Goal: Check status: Check status

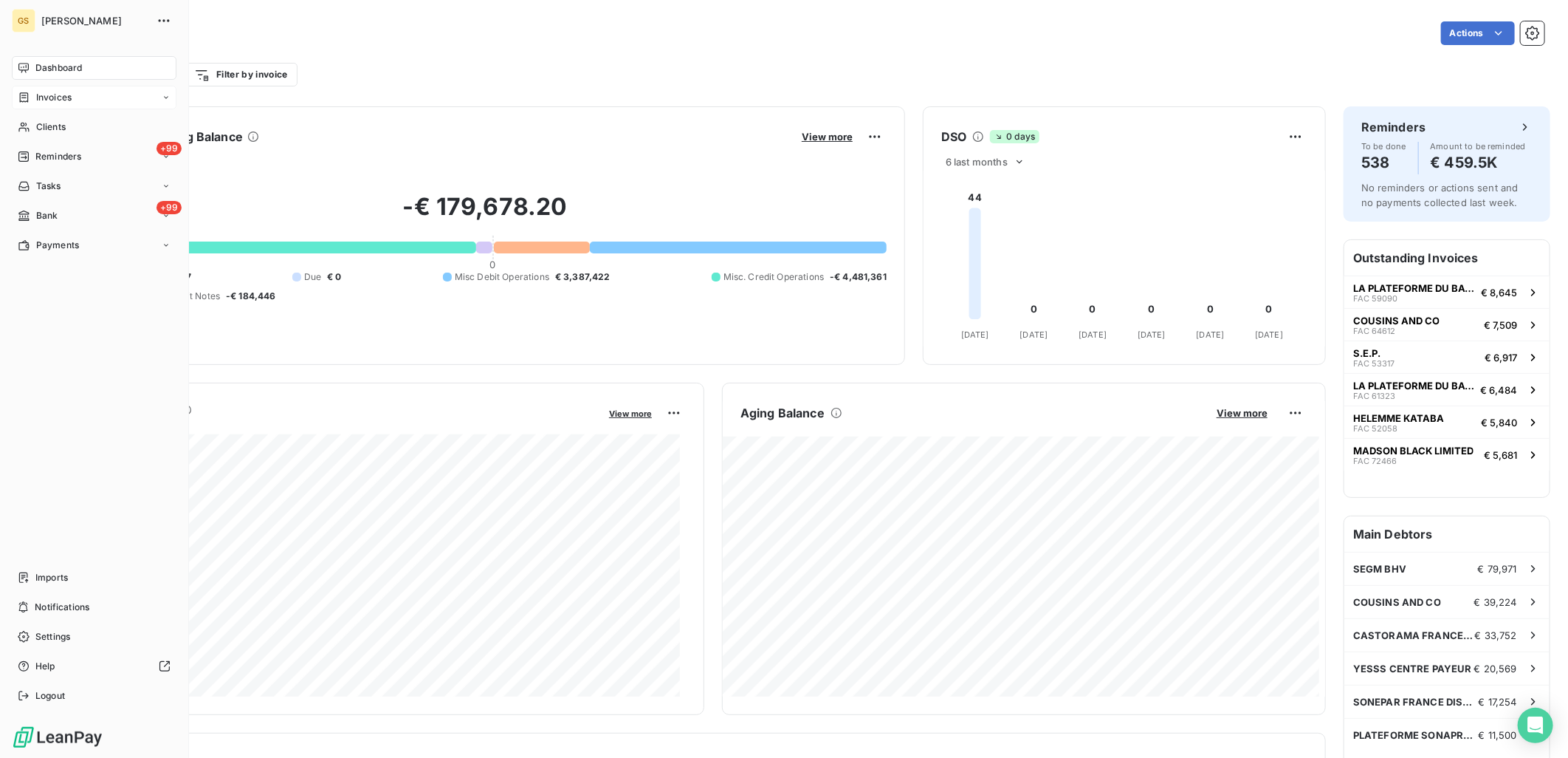
click at [32, 92] on div "Invoices" at bounding box center [45, 97] width 54 height 13
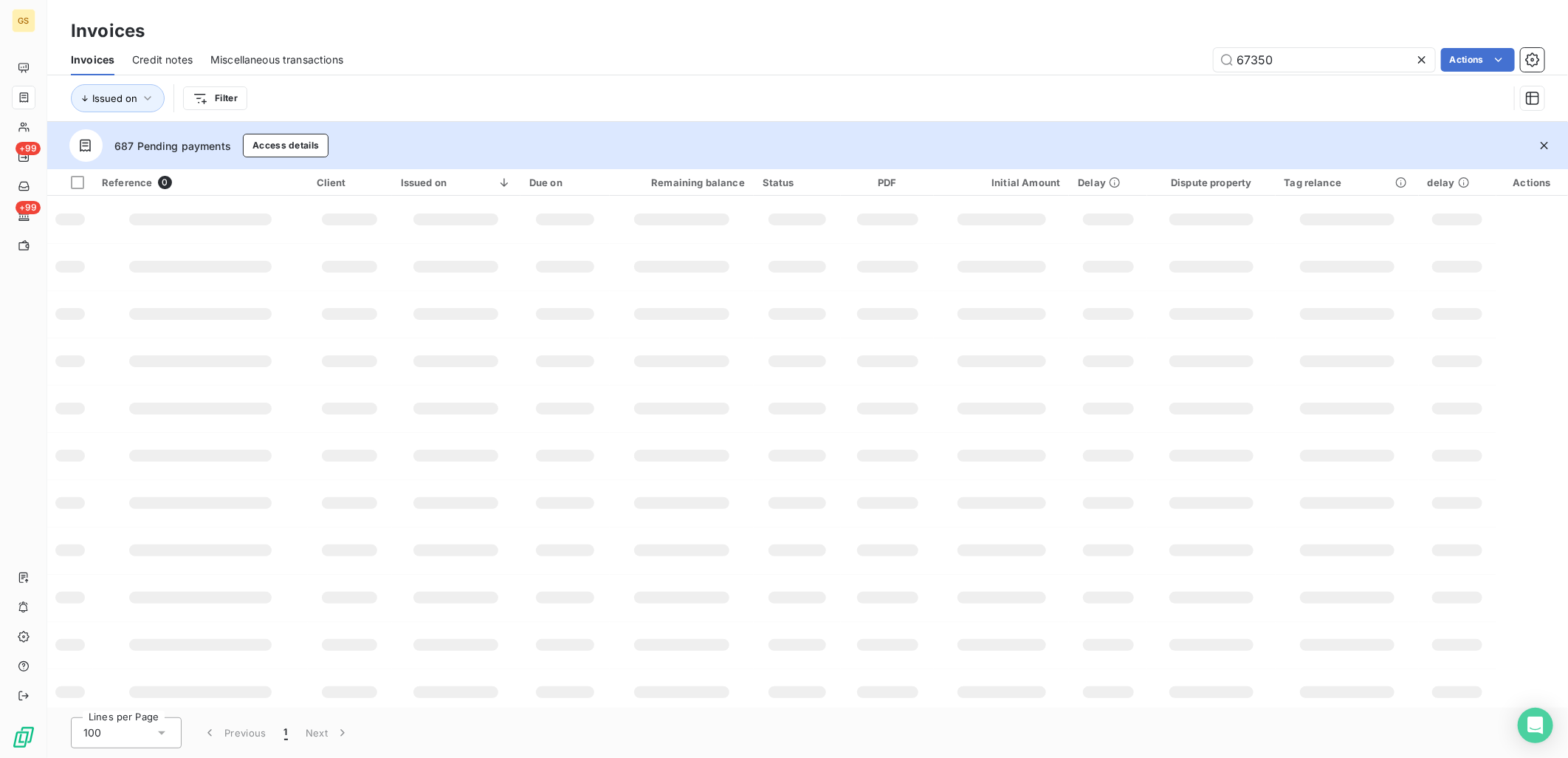
drag, startPoint x: 1288, startPoint y: 57, endPoint x: 1065, endPoint y: 47, distance: 223.2
click at [1066, 48] on div "67350 Actions" at bounding box center [952, 60] width 1183 height 23
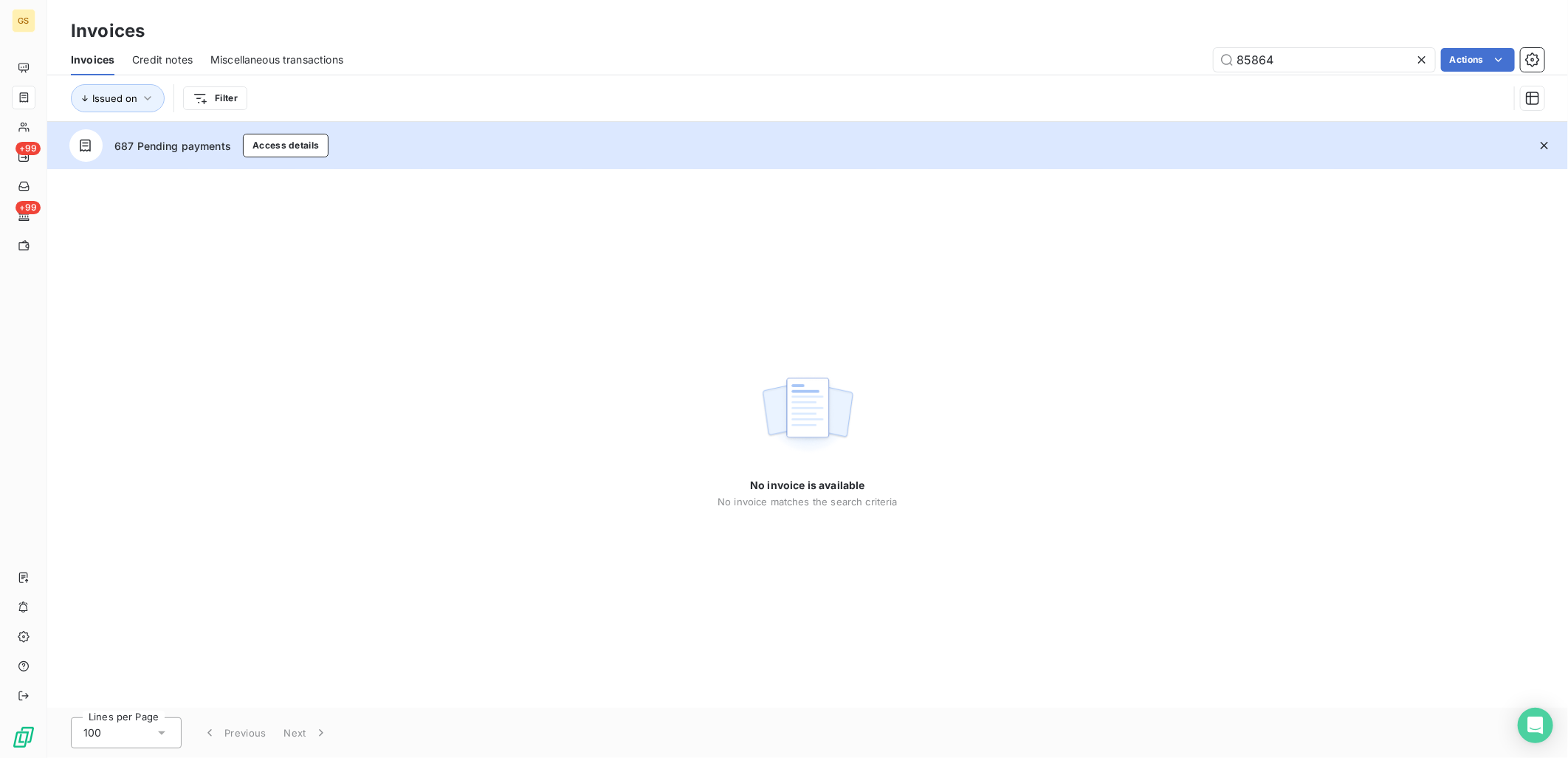
type input "85864"
click at [1041, 378] on div "No invoice is available No invoice matches the search criteria" at bounding box center [808, 437] width 1521 height 538
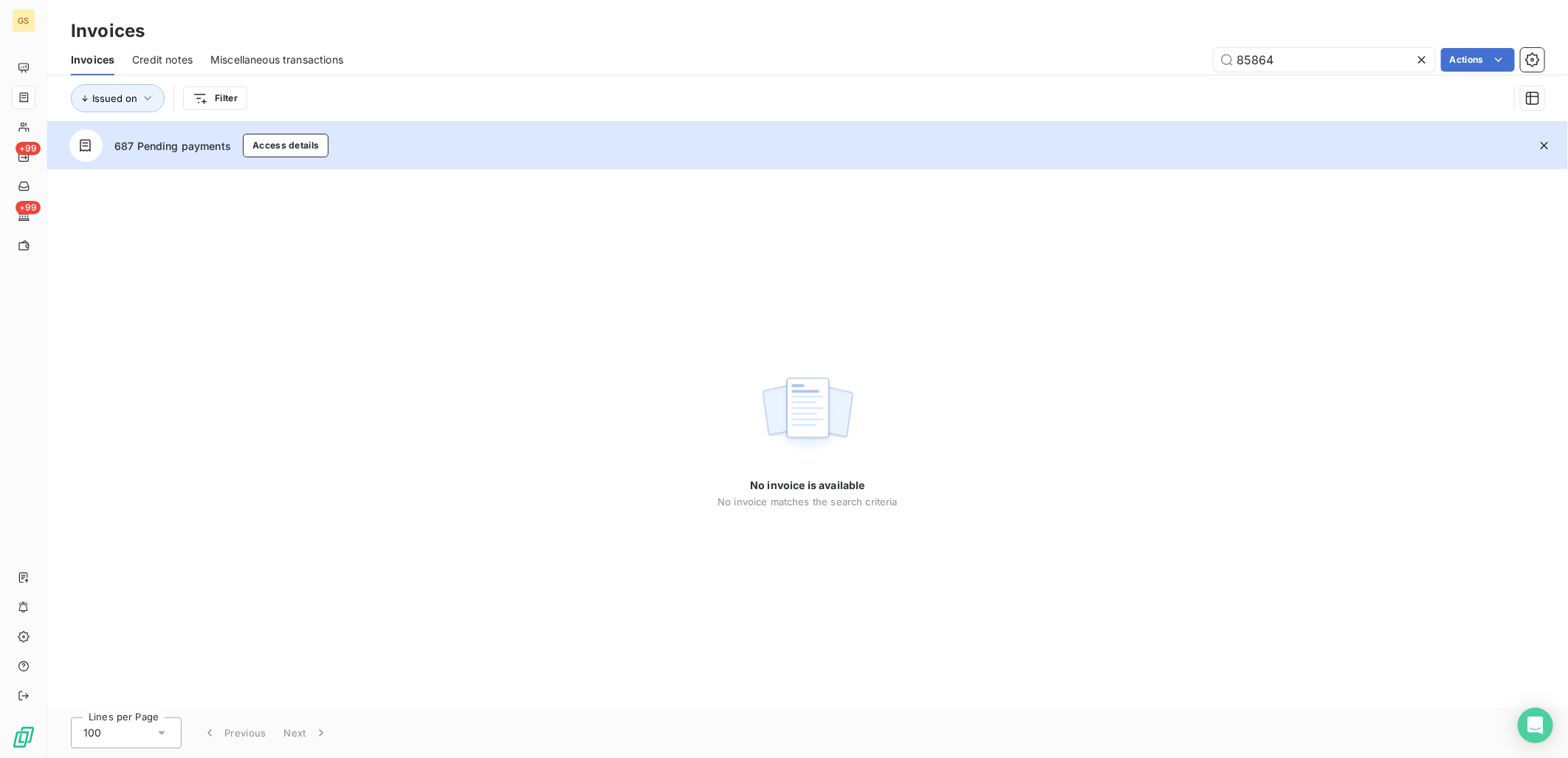
click at [1041, 378] on div "No invoice is available No invoice matches the search criteria" at bounding box center [808, 437] width 1521 height 538
